Goal: Information Seeking & Learning: Learn about a topic

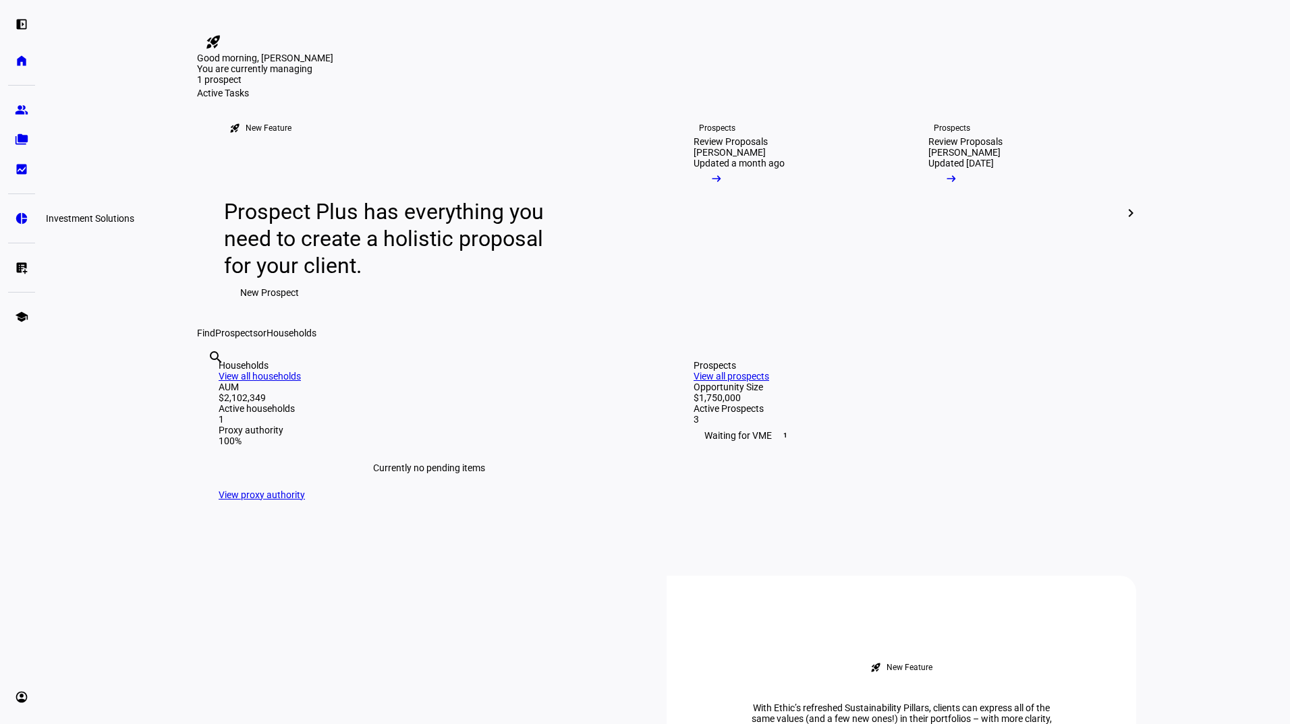
click at [24, 218] on eth-mat-symbol "pie_chart" at bounding box center [21, 218] width 13 height 13
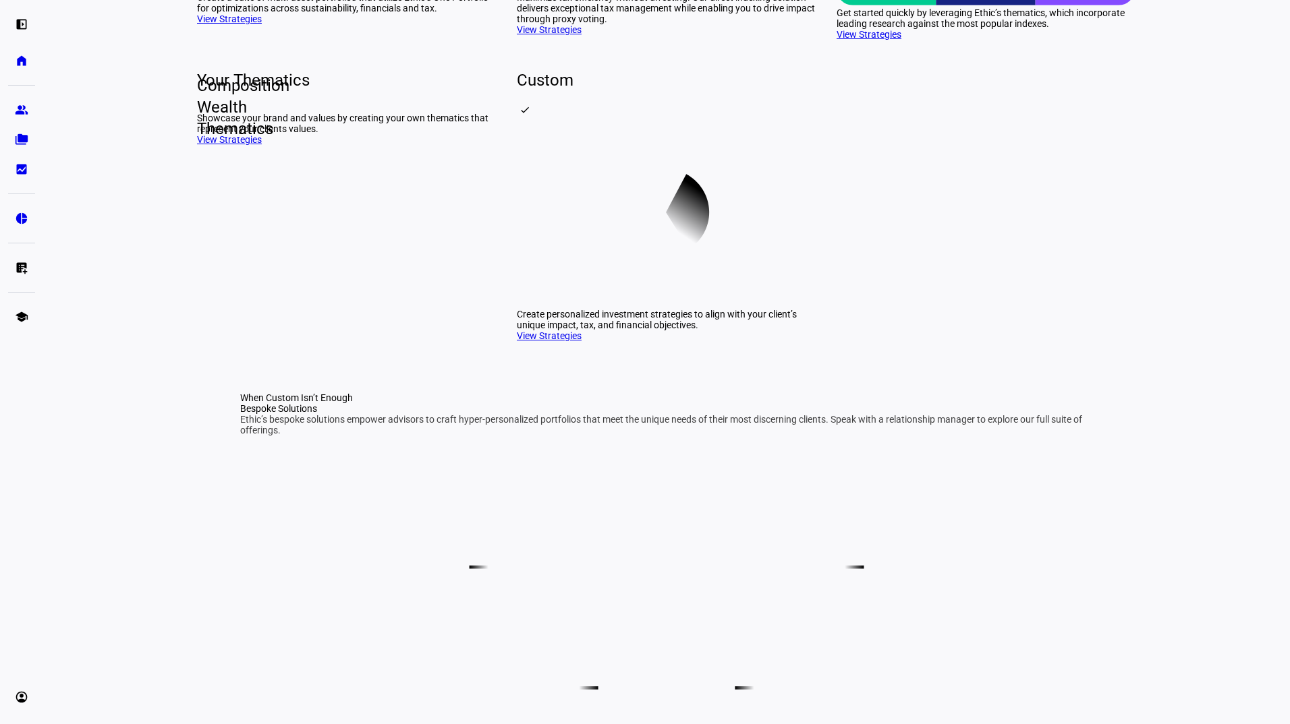
scroll to position [369, 0]
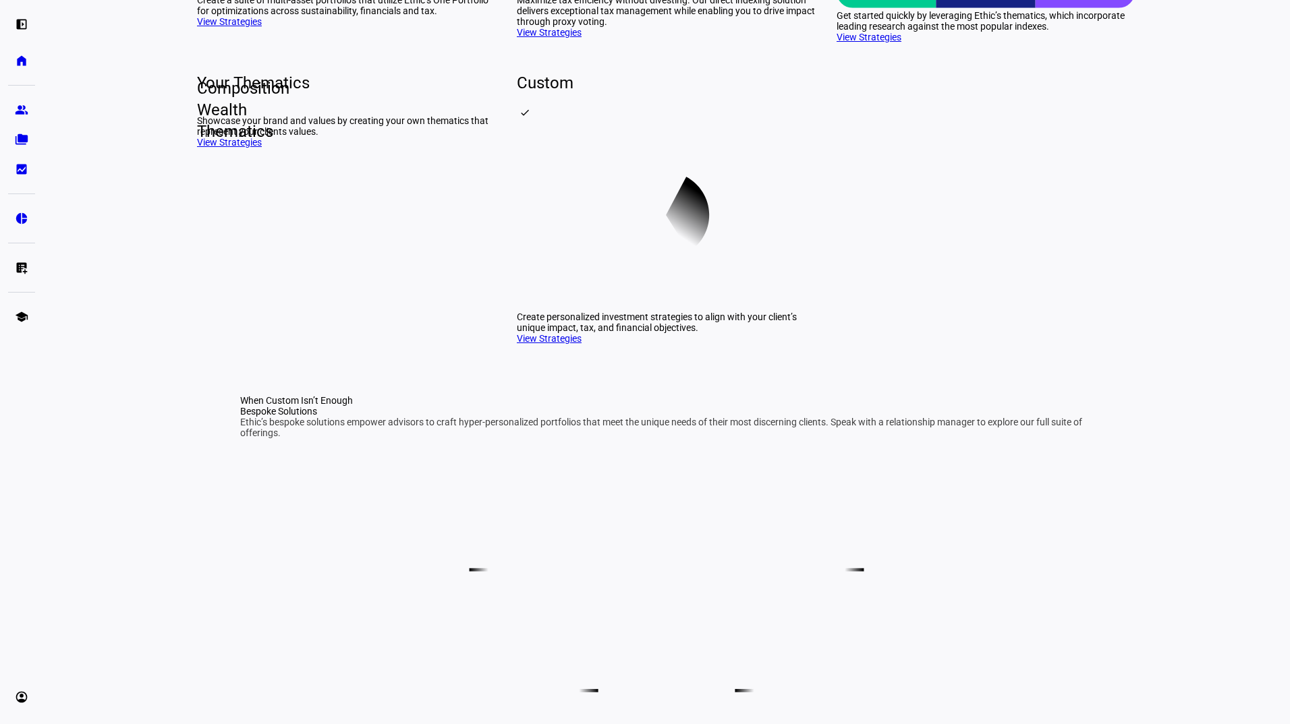
click at [229, 352] on div "Your Thematics Composition Wealth Thematics Showcase your brand and values by c…" at bounding box center [346, 212] width 298 height 280
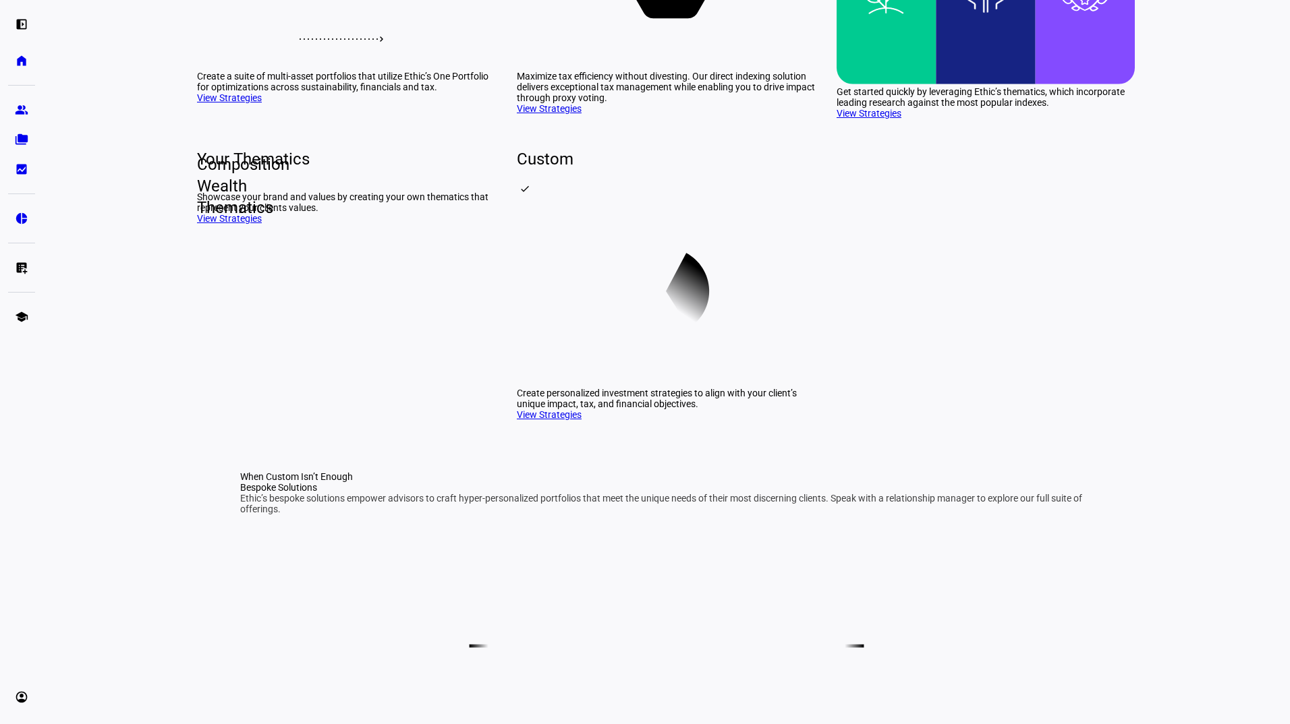
scroll to position [293, 0]
click at [540, 113] on link "View Strategies" at bounding box center [549, 108] width 65 height 11
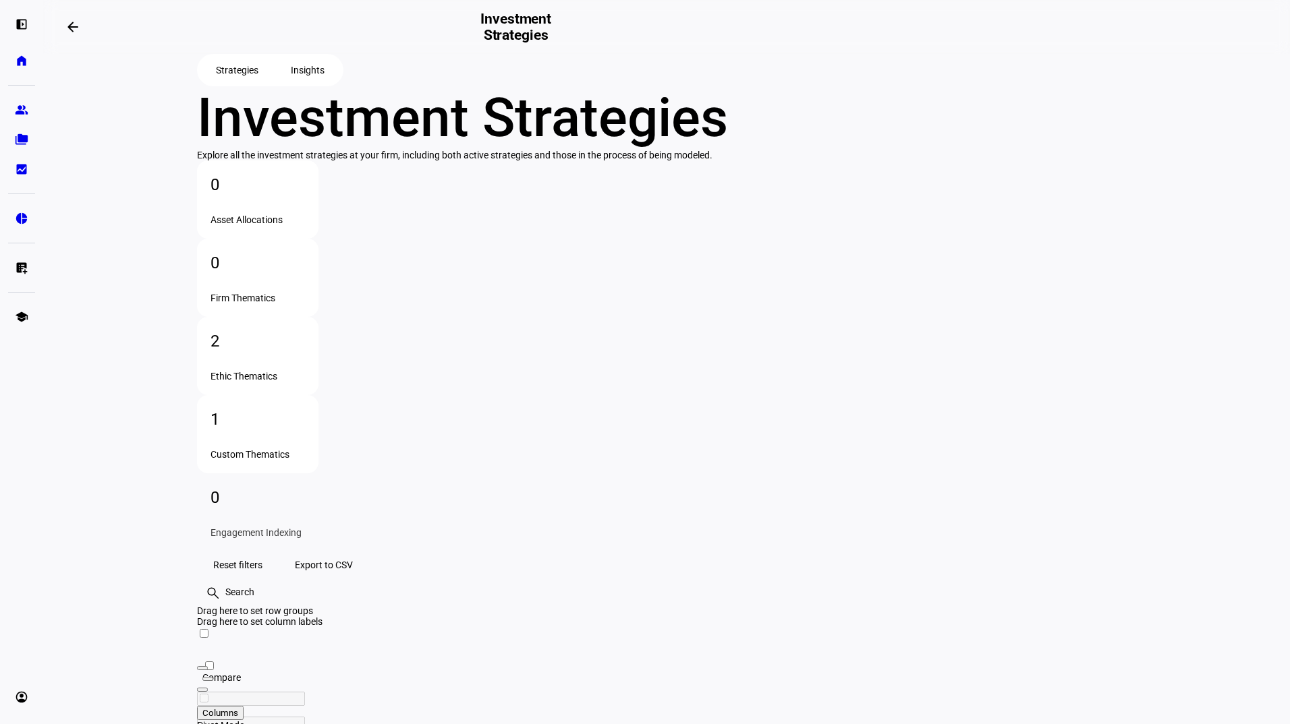
click at [305, 330] on div "2" at bounding box center [257, 341] width 94 height 22
click at [43, 195] on div "school Education Hub" at bounding box center [43, 362] width 0 height 724
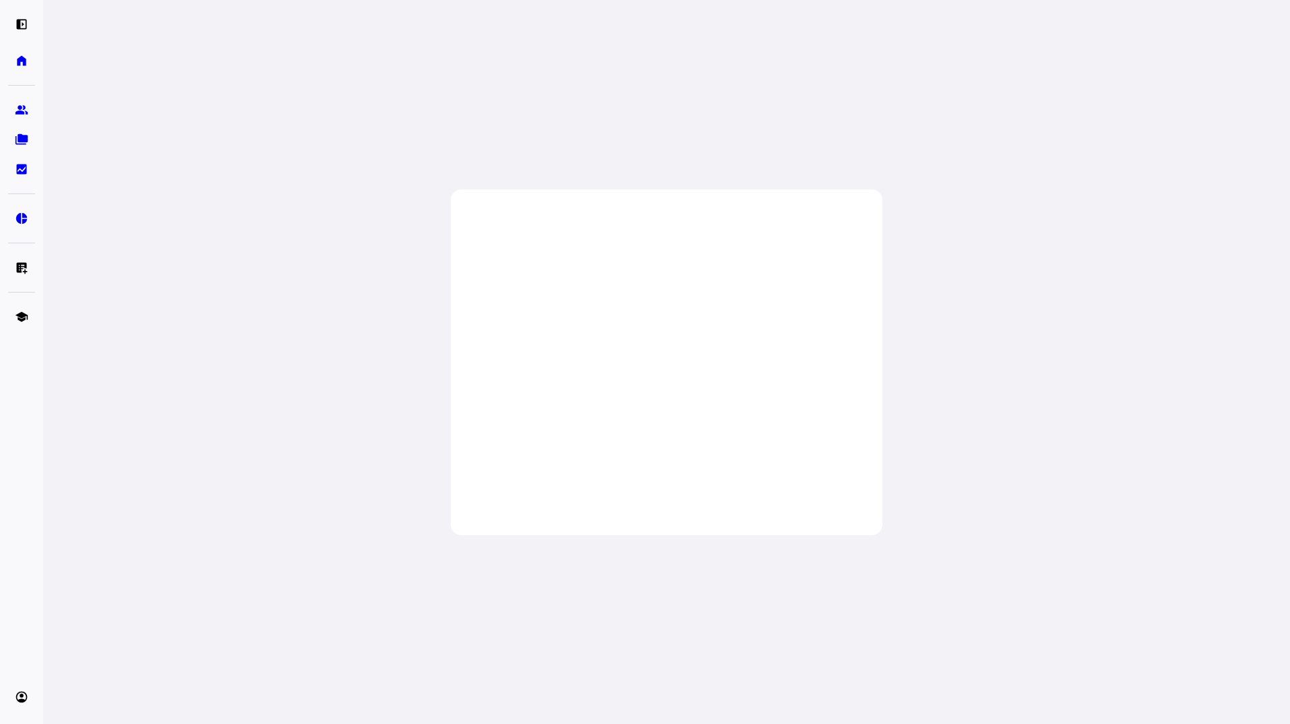
click at [112, 214] on div "arrow_back Portfolio public description close Overview Details Benchmark Strate…" at bounding box center [666, 362] width 1246 height 724
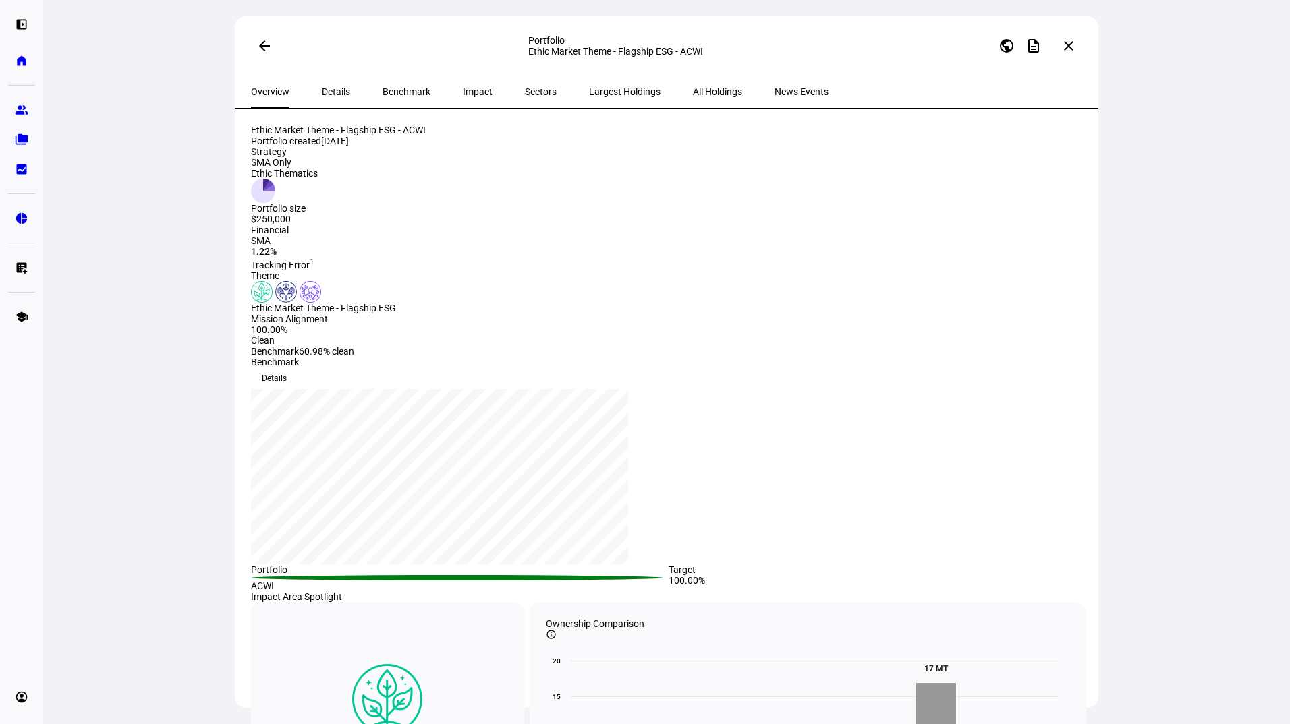
click at [322, 94] on span "Details" at bounding box center [336, 91] width 28 height 9
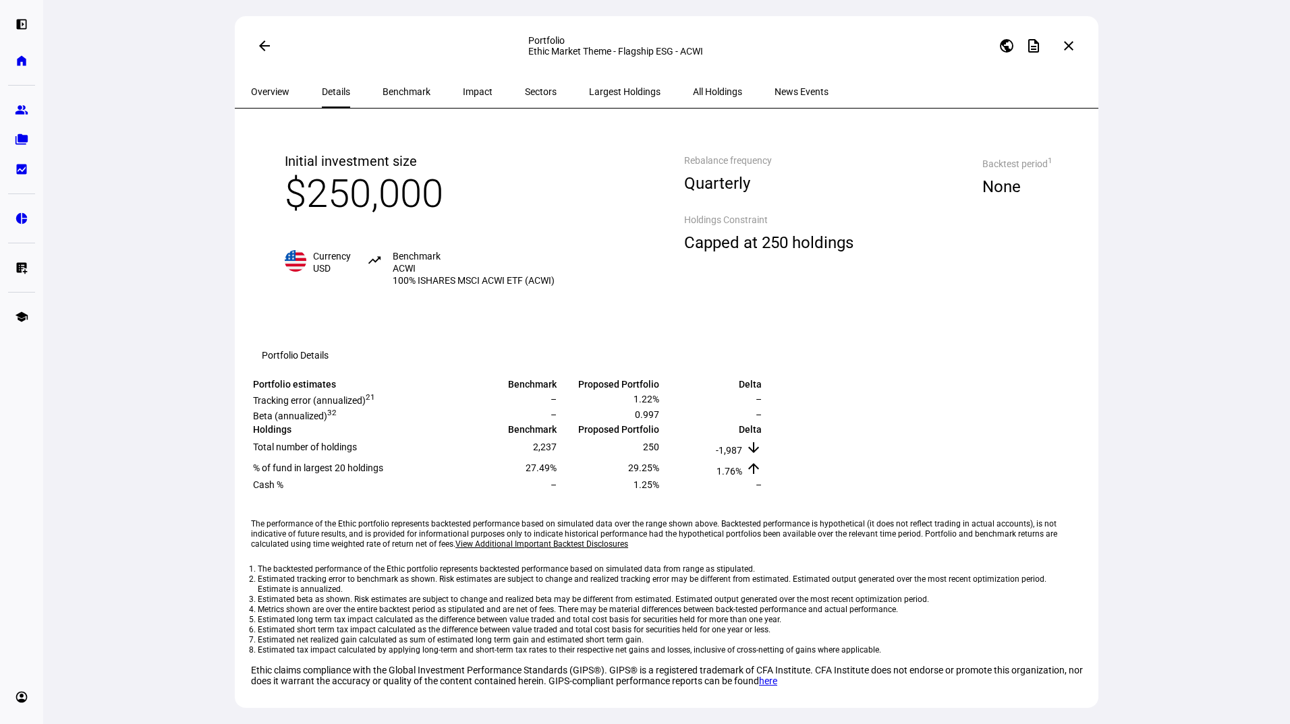
click at [273, 98] on span "Overview" at bounding box center [270, 92] width 38 height 32
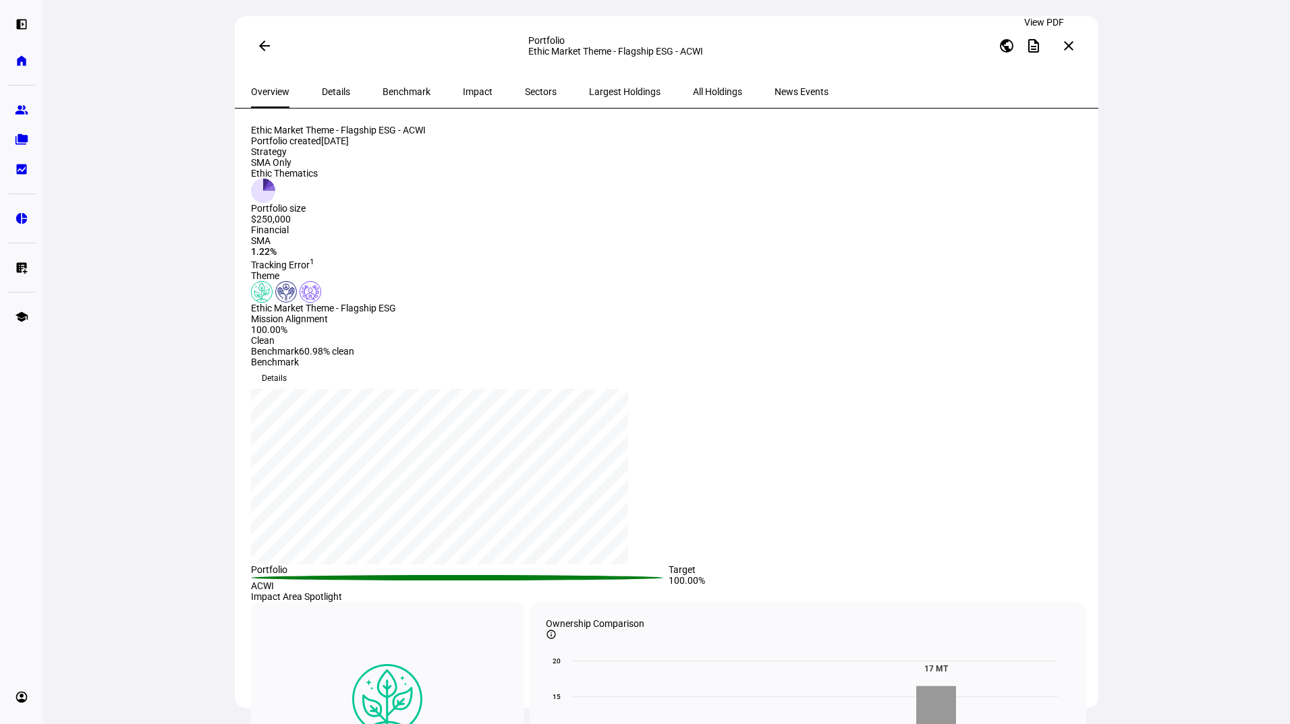
click at [1041, 46] on mat-icon "description" at bounding box center [1033, 46] width 16 height 16
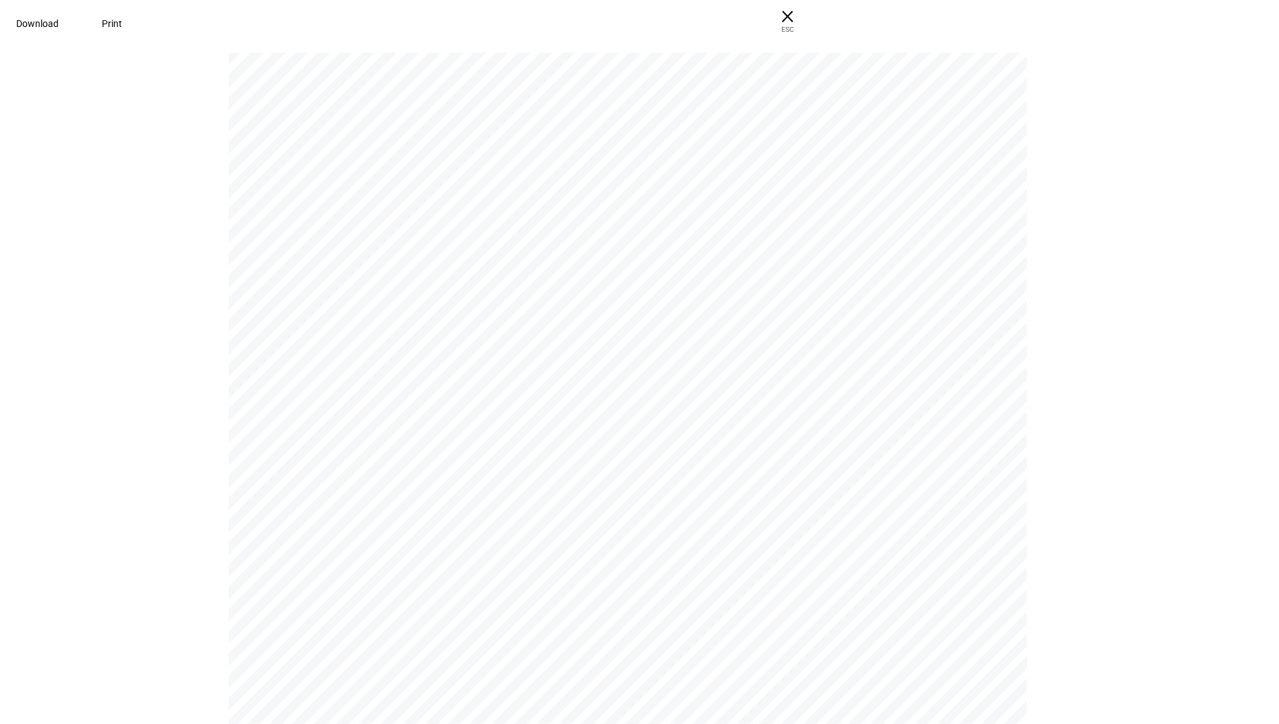
click at [1078, 349] on pdf-viewer "Investment Strategies Explore all the investment strategies at your firm, inclu…" at bounding box center [640, 388] width 1270 height 672
click at [109, 366] on div "Investment Strategies Explore all the investment strategies at your firm, inclu…" at bounding box center [639, 384] width 1279 height 681
